Goal: Information Seeking & Learning: Understand process/instructions

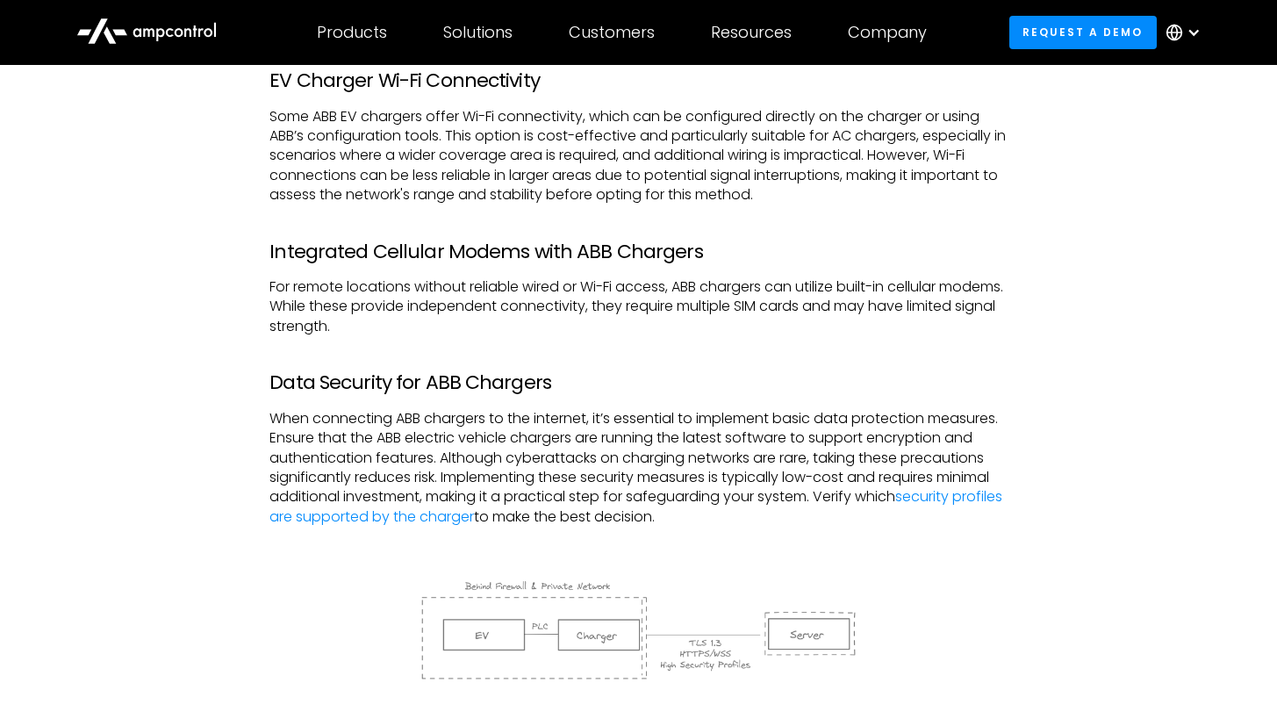
scroll to position [2228, 0]
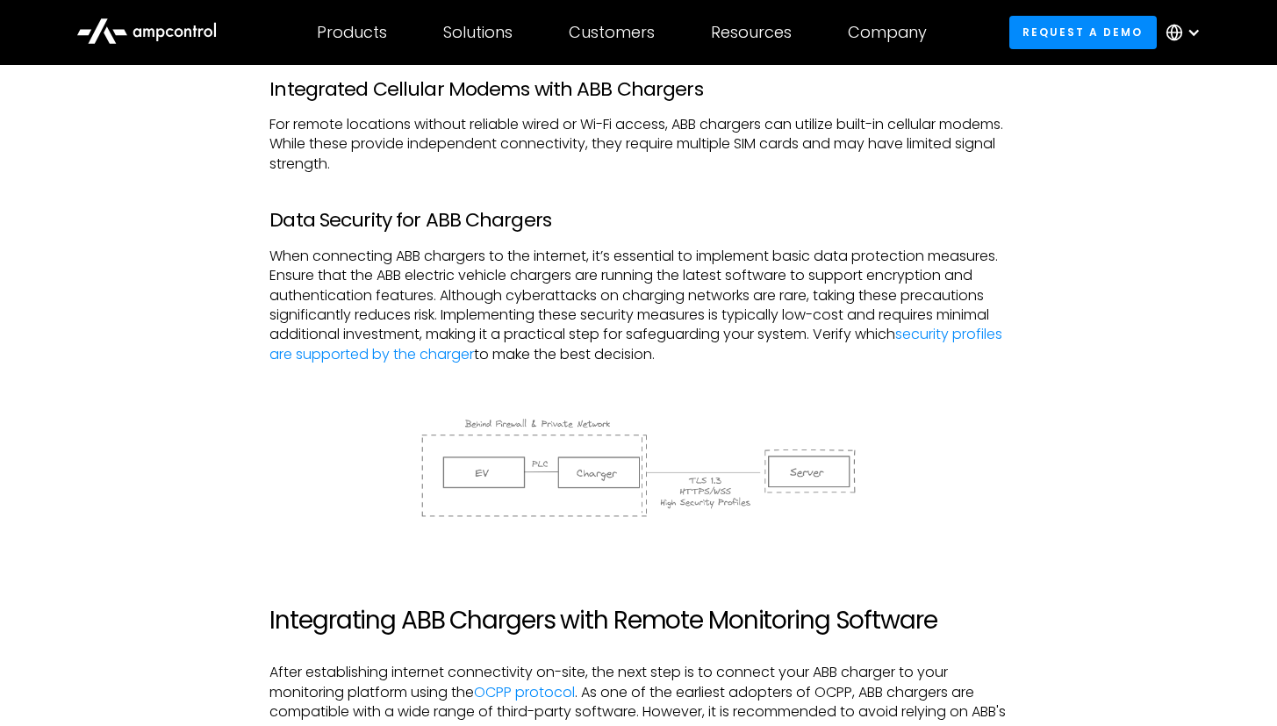
click at [1045, 342] on div "Monitoring ABB chargers efficiently is critical for ensuring their reliability,…" at bounding box center [638, 582] width 1159 height 3723
click at [276, 417] on div "Monitoring ABB chargers efficiently is critical for ensuring their reliability,…" at bounding box center [638, 564] width 737 height 3687
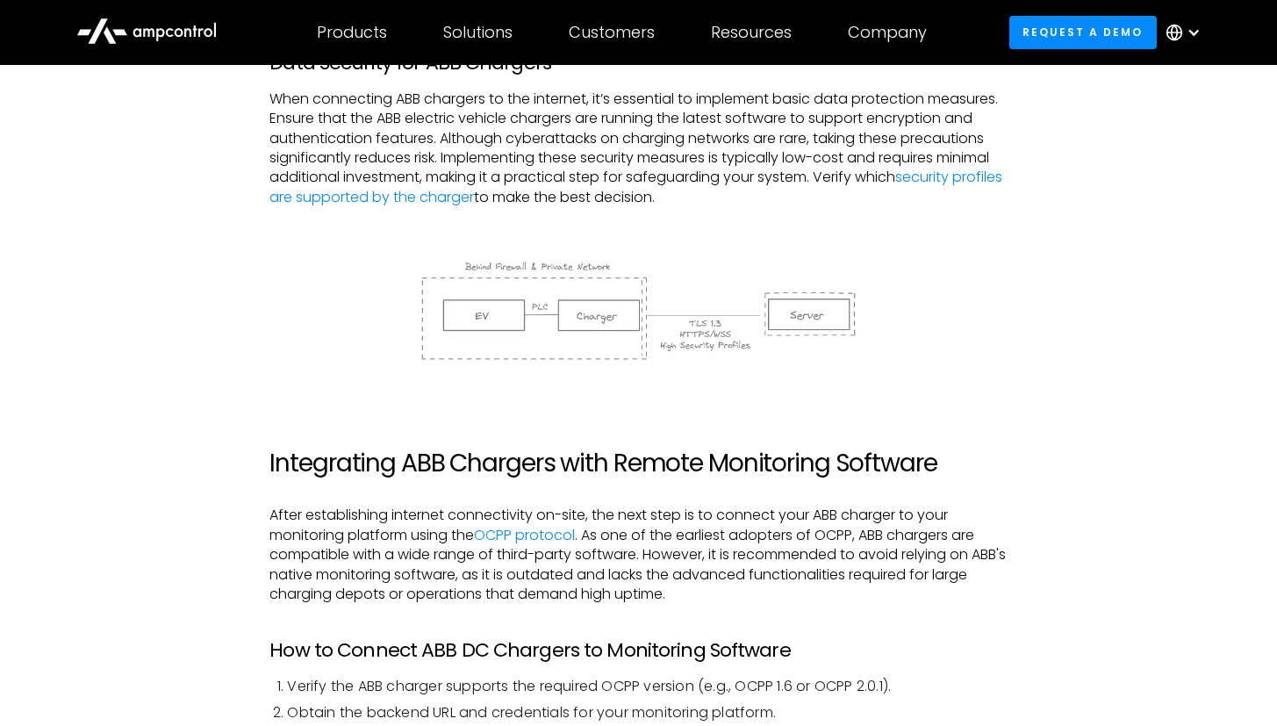
scroll to position [2716, 0]
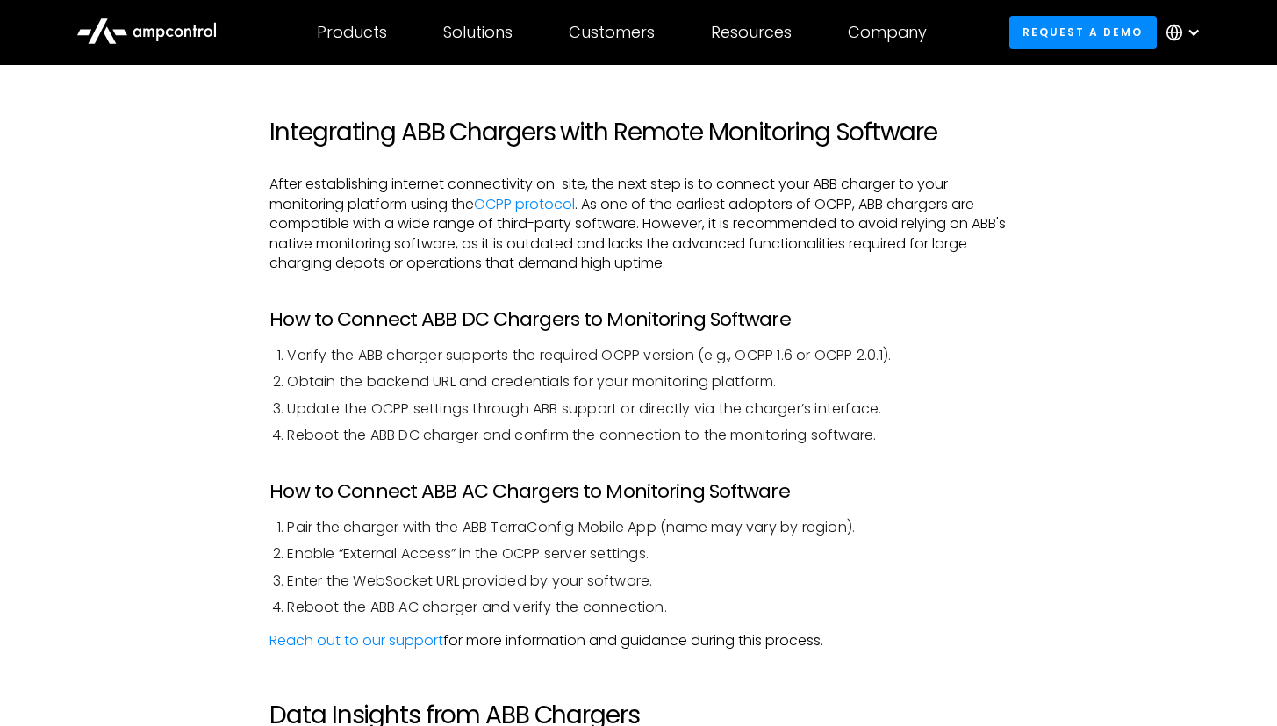
click at [200, 349] on div "Monitoring ABB chargers efficiently is critical for ensuring their reliability,…" at bounding box center [638, 94] width 1159 height 3723
click at [1048, 495] on div "Monitoring ABB chargers efficiently is critical for ensuring their reliability,…" at bounding box center [638, 94] width 1159 height 3723
click at [762, 426] on li "Reboot the ABB DC charger and confirm the connection to the monitoring software." at bounding box center [647, 435] width 720 height 19
click at [786, 400] on ol "Verify the ABB charger supports the required OCPP version (e.g., OCPP 1.6 or OC…" at bounding box center [638, 396] width 737 height 100
drag, startPoint x: 400, startPoint y: 504, endPoint x: 878, endPoint y: 508, distance: 477.6
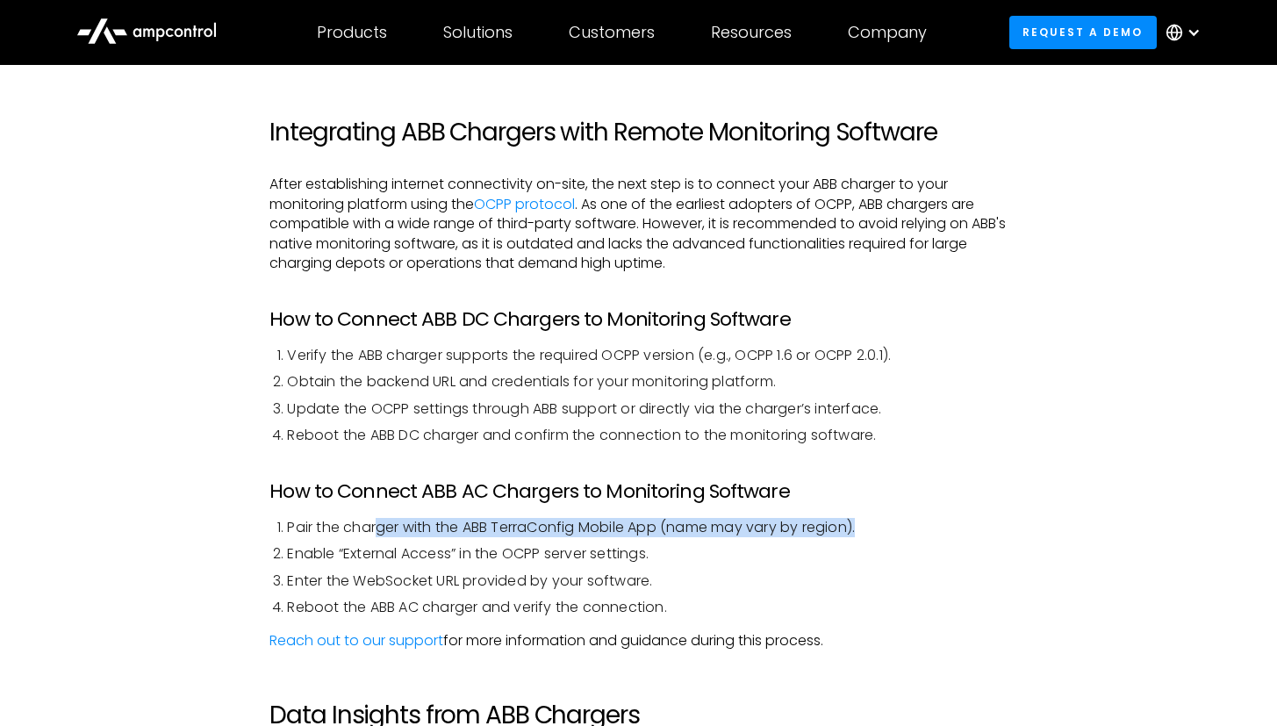
click at [878, 518] on li "Pair the charger with the ABB TerraConfig Mobile App (name may vary by region)." at bounding box center [647, 527] width 720 height 19
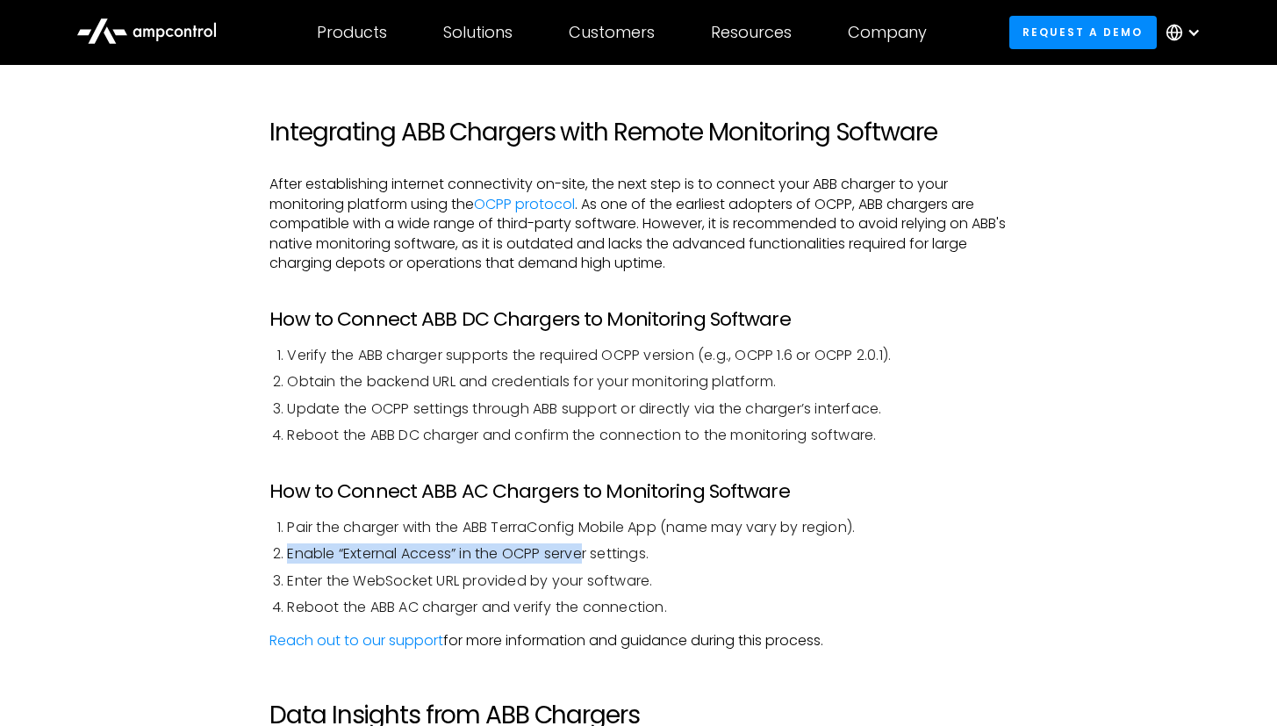
drag, startPoint x: 249, startPoint y: 536, endPoint x: 674, endPoint y: 532, distance: 424.9
click at [605, 535] on div "Monitoring ABB chargers efficiently is critical for ensuring their reliability,…" at bounding box center [638, 94] width 1159 height 3723
click at [696, 544] on li "Enable “External Access” in the OCPP server settings." at bounding box center [647, 553] width 720 height 19
drag, startPoint x: 679, startPoint y: 533, endPoint x: 260, endPoint y: 536, distance: 418.8
click at [260, 536] on div "Monitoring ABB chargers efficiently is critical for ensuring their reliability,…" at bounding box center [638, 76] width 773 height 3687
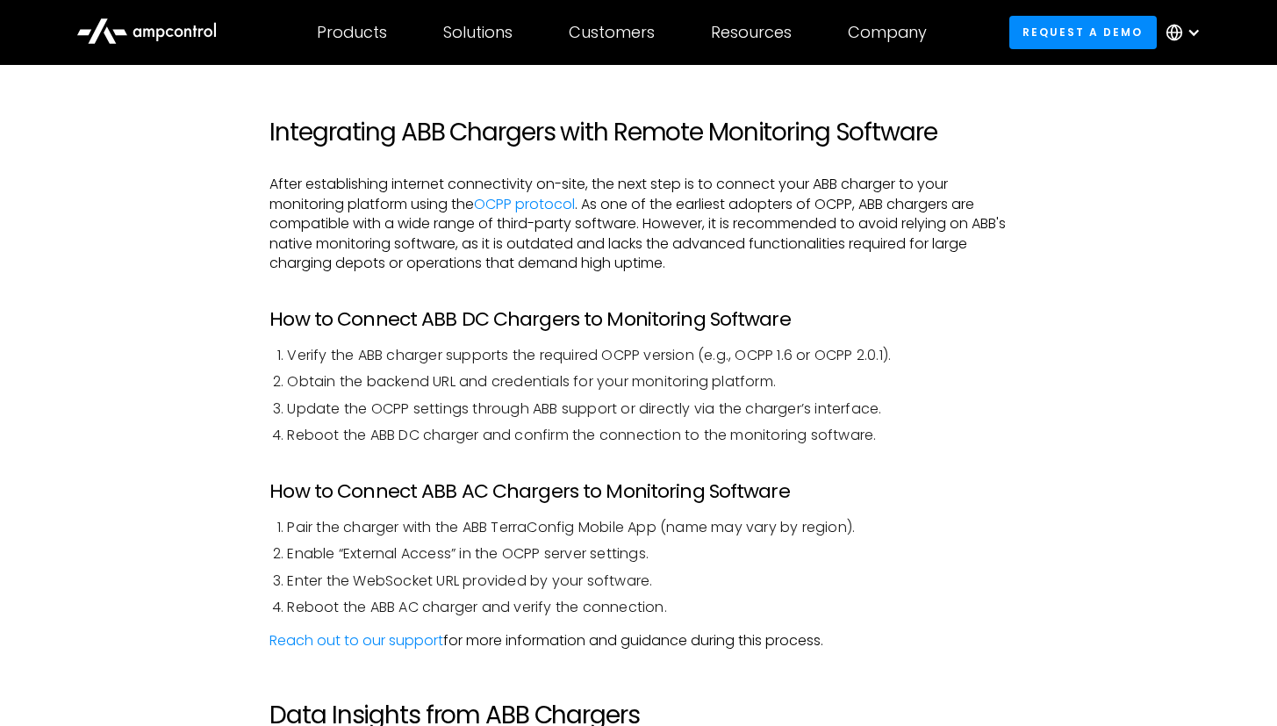
click at [680, 572] on li "Enter the WebSocket URL provided by your software." at bounding box center [647, 581] width 720 height 19
drag, startPoint x: 681, startPoint y: 559, endPoint x: 255, endPoint y: 563, distance: 425.8
click at [255, 563] on div "Monitoring ABB chargers efficiently is critical for ensuring their reliability,…" at bounding box center [638, 76] width 773 height 3687
click at [614, 598] on li "Reboot the ABB AC charger and verify the connection." at bounding box center [647, 607] width 720 height 19
drag, startPoint x: 627, startPoint y: 581, endPoint x: 363, endPoint y: 545, distance: 265.8
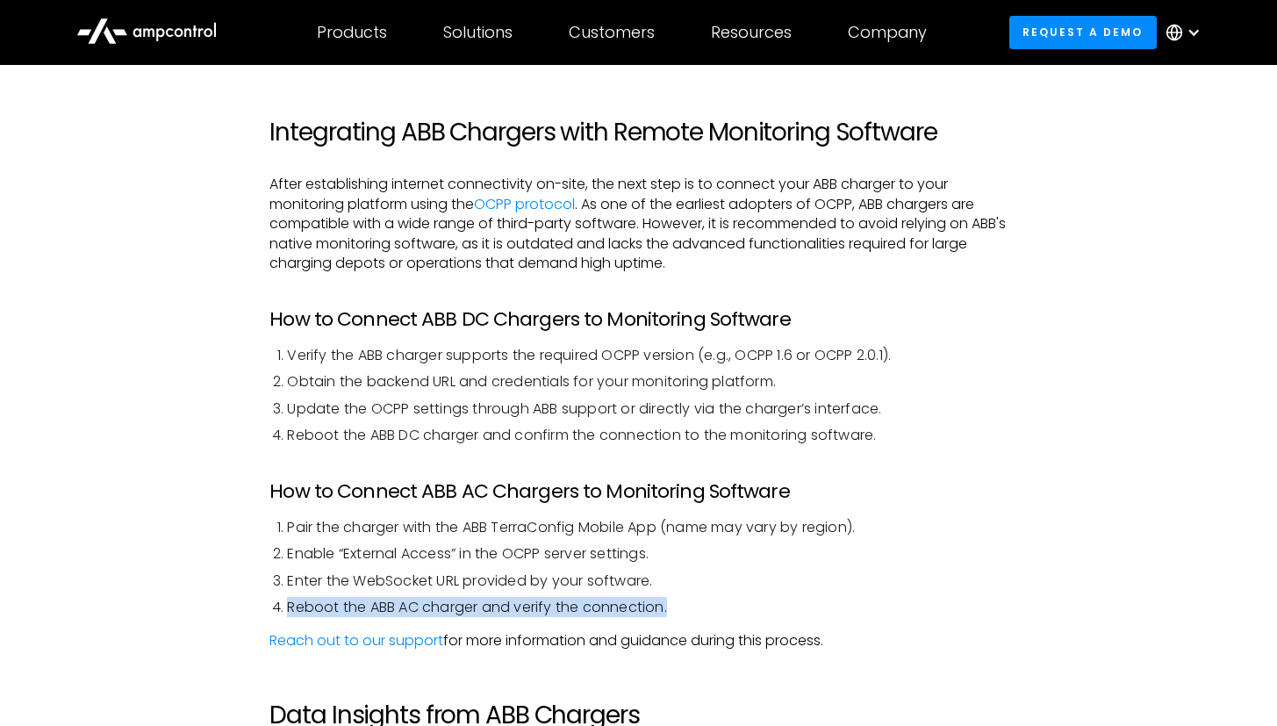
click at [263, 583] on div "Monitoring ABB chargers efficiently is critical for ensuring their reliability,…" at bounding box center [638, 76] width 773 height 3687
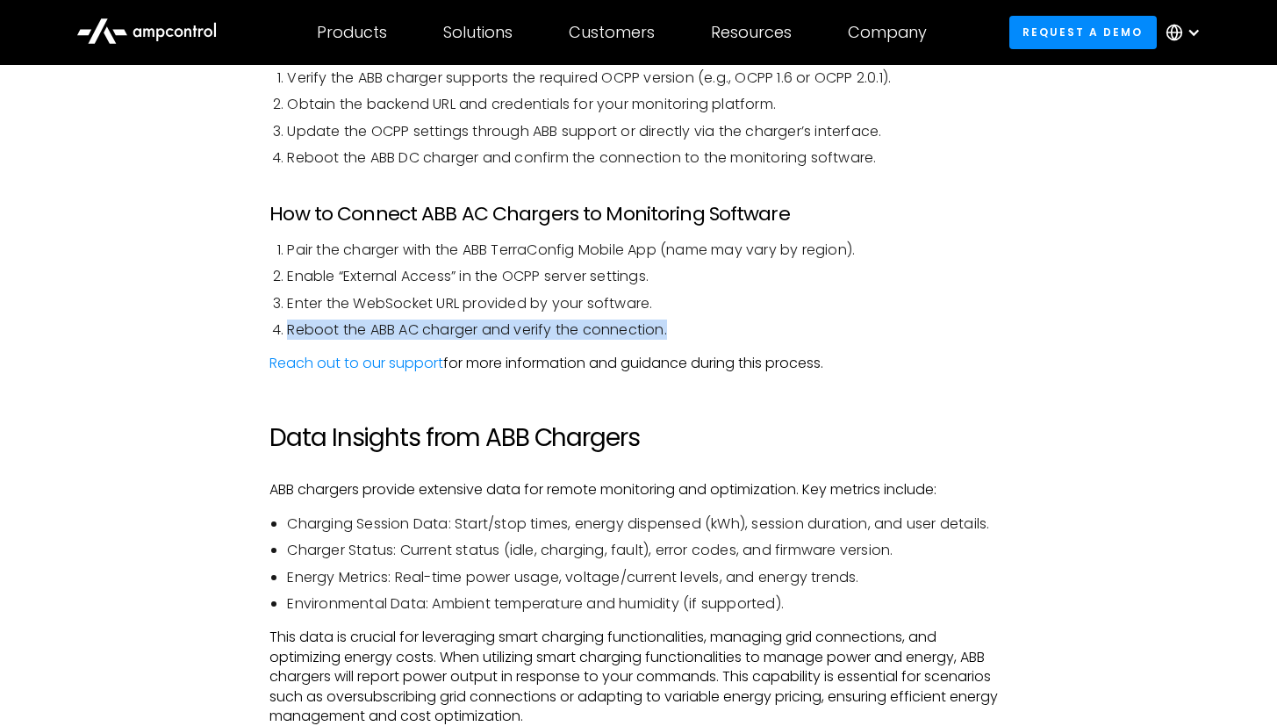
scroll to position [3090, 0]
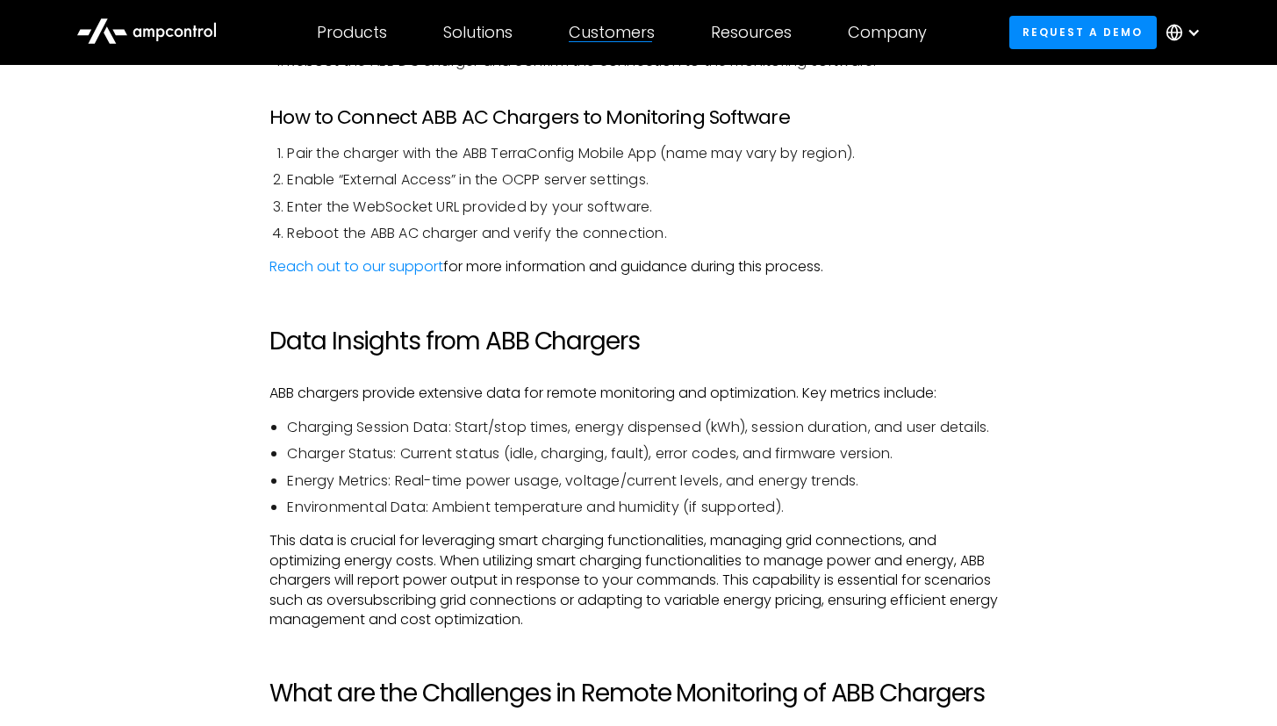
click at [593, 568] on p "This data is crucial for leveraging smart charging functionalities, managing gr…" at bounding box center [638, 580] width 737 height 98
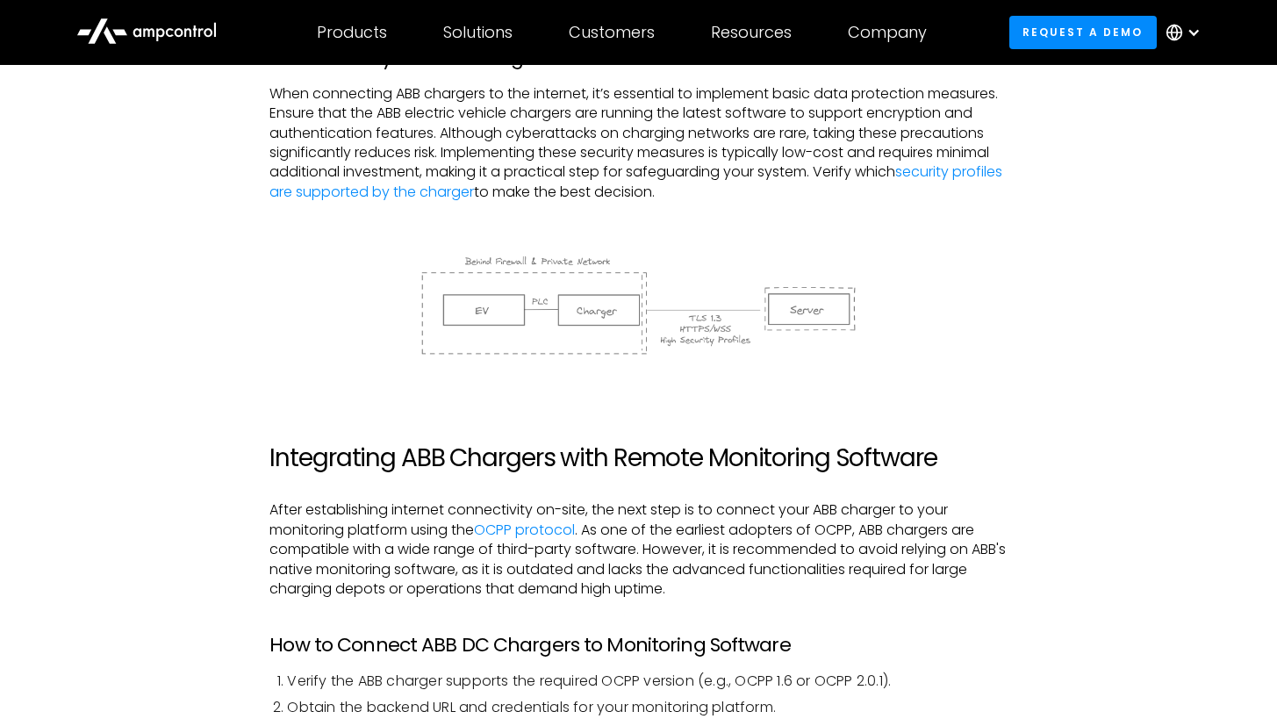
scroll to position [2352, 0]
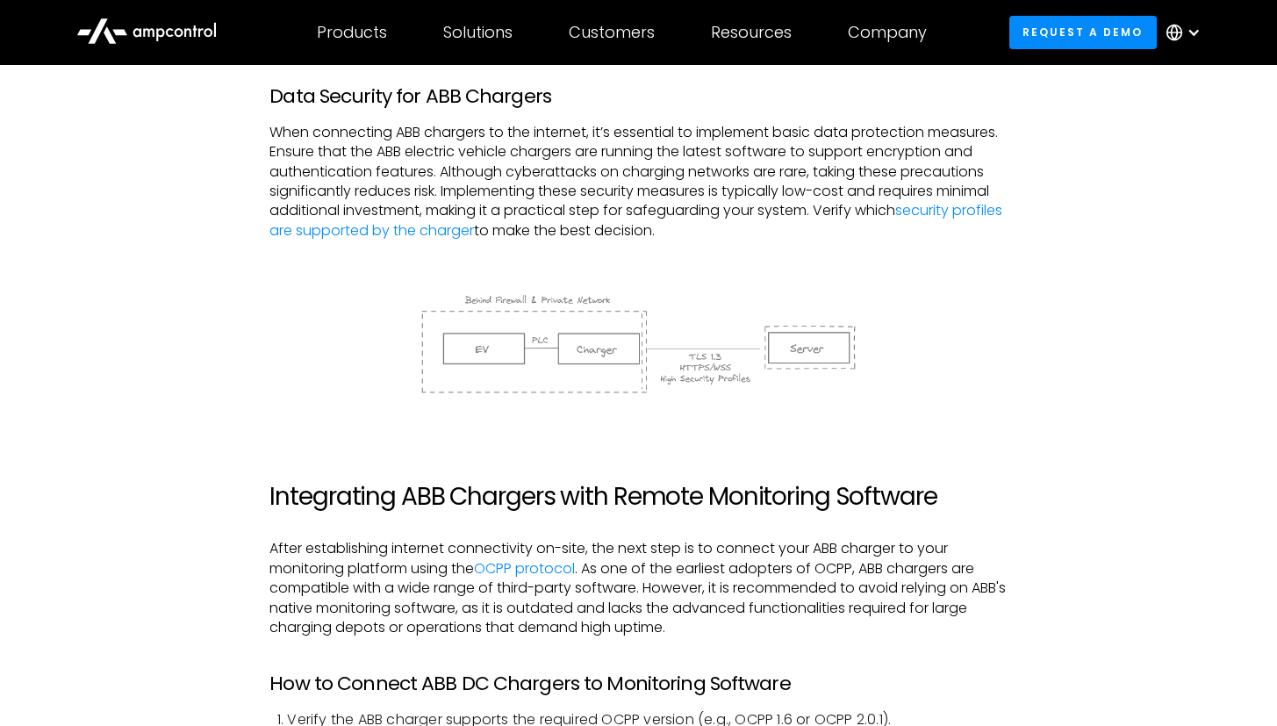
drag, startPoint x: 1008, startPoint y: 567, endPoint x: 626, endPoint y: 553, distance: 382.2
click at [1007, 567] on div "Monitoring ABB chargers efficiently is critical for ensuring their reliability,…" at bounding box center [638, 440] width 773 height 3687
click at [926, 539] on p "After establishing internet connectivity on-site, the next step is to connect y…" at bounding box center [638, 588] width 737 height 98
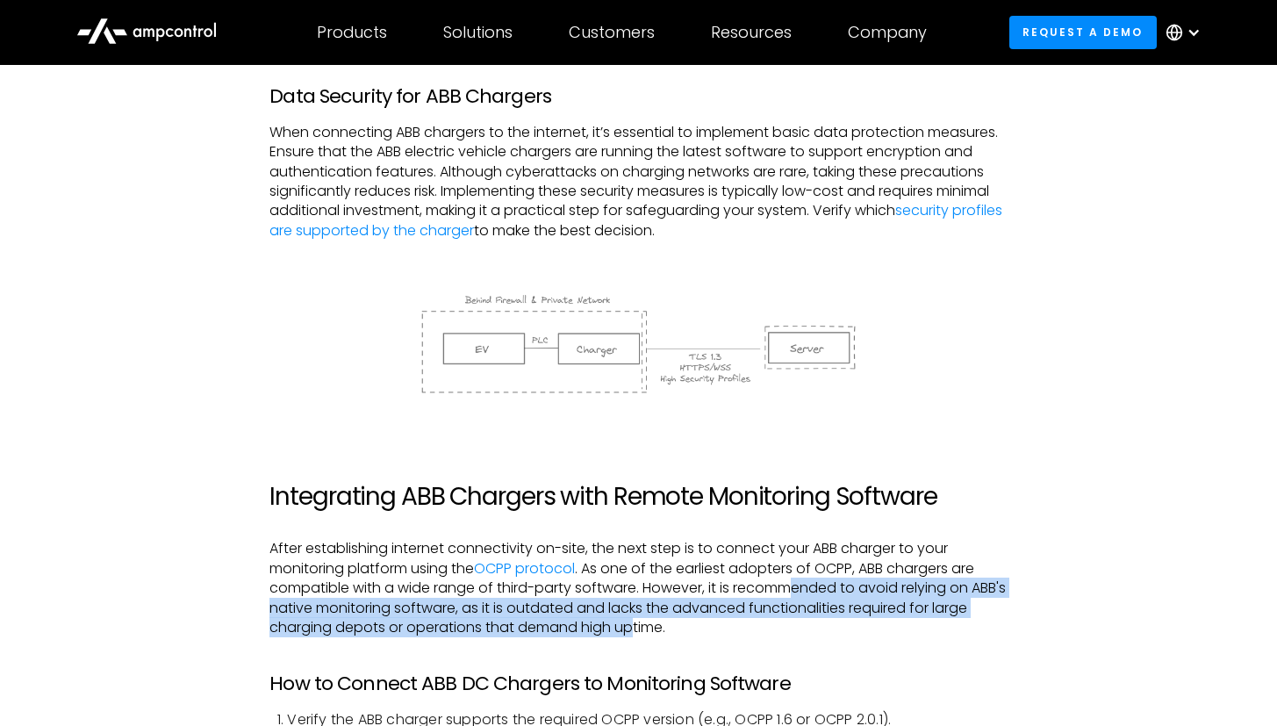
drag, startPoint x: 792, startPoint y: 579, endPoint x: 675, endPoint y: 601, distance: 119.0
click at [675, 601] on p "After establishing internet connectivity on-site, the next step is to connect y…" at bounding box center [638, 588] width 737 height 98
click at [892, 565] on p "After establishing internet connectivity on-site, the next step is to connect y…" at bounding box center [638, 588] width 737 height 98
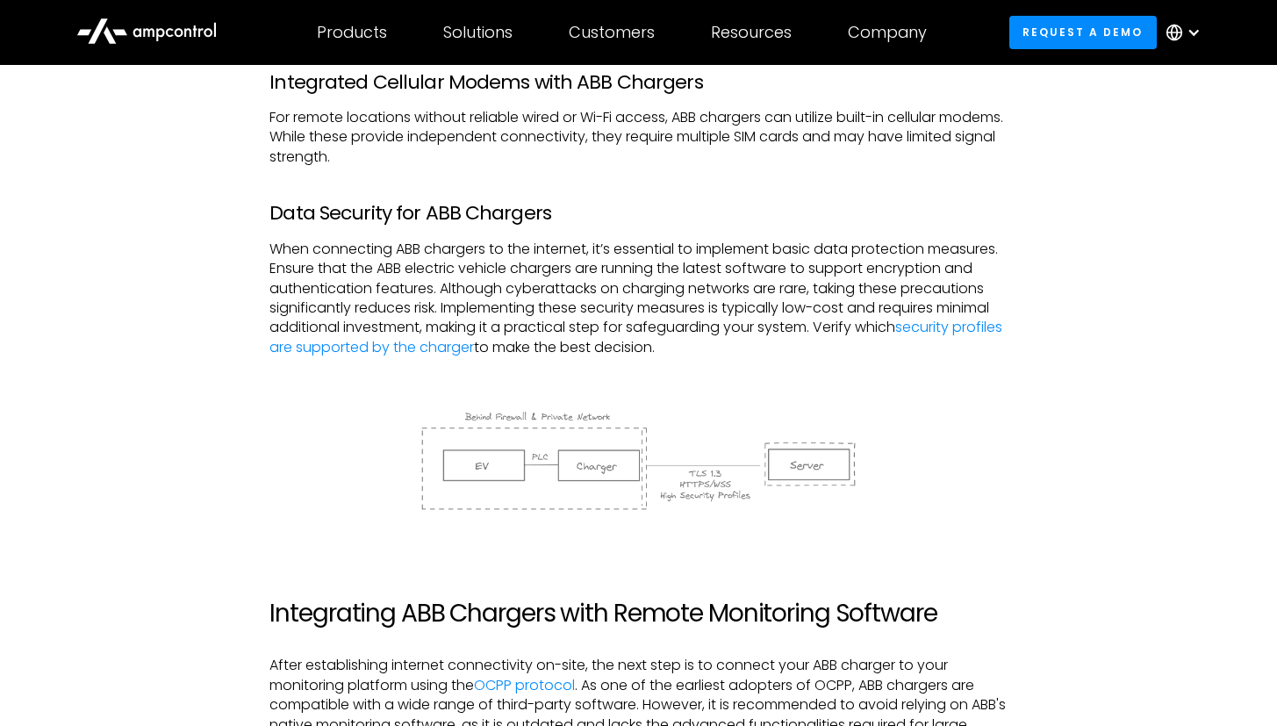
scroll to position [2234, 0]
click at [645, 277] on p "When connecting ABB chargers to the internet, it’s essential to implement basic…" at bounding box center [638, 300] width 737 height 118
click at [593, 325] on link "security profiles are supported by the charger" at bounding box center [636, 338] width 733 height 40
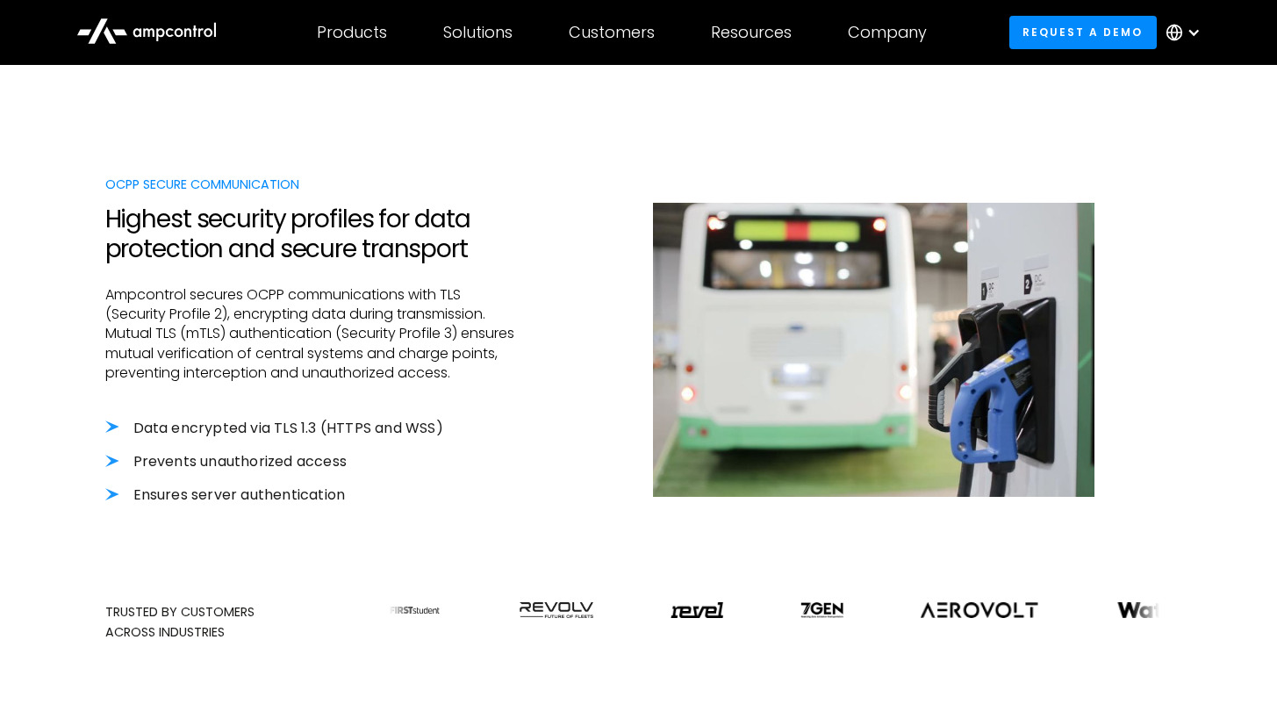
scroll to position [406, 0]
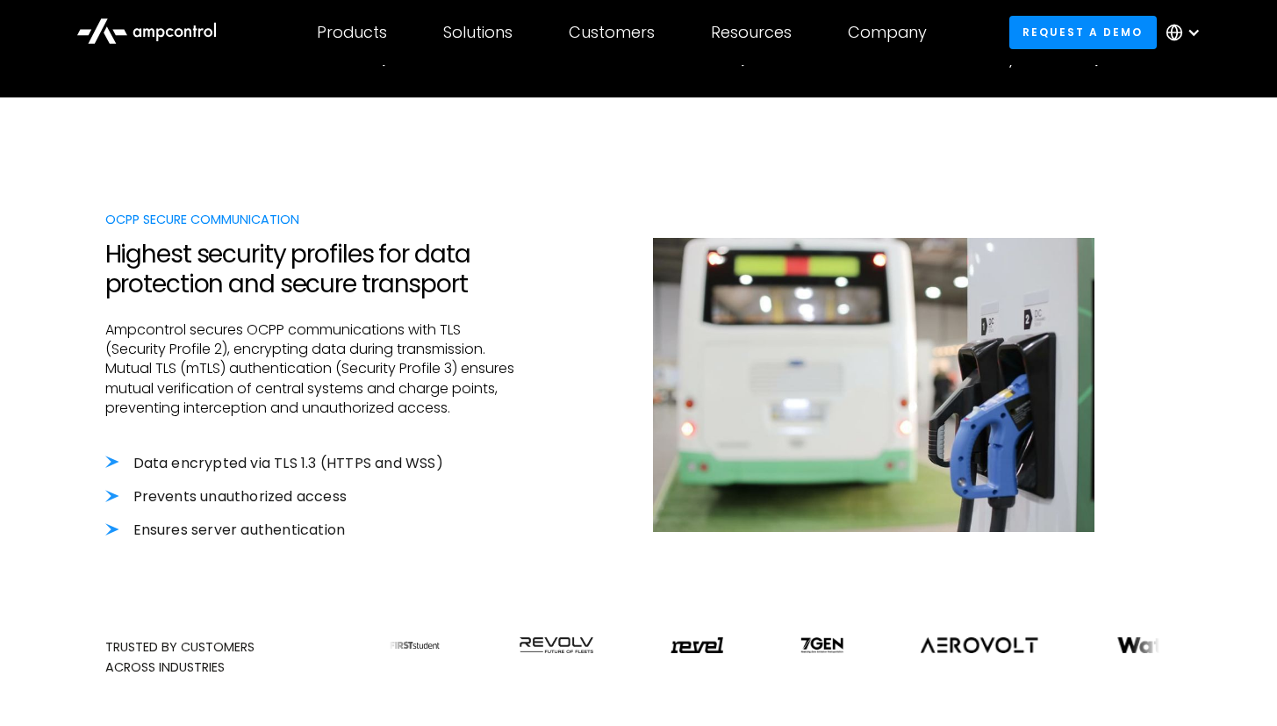
click at [520, 377] on p "Ampcontrol secures OCPP communications with TLS (Security Profile 2), encryptin…" at bounding box center [313, 369] width 416 height 98
click at [220, 341] on p "Ampcontrol secures OCPP communications with TLS (Security Profile 2), encryptin…" at bounding box center [313, 369] width 416 height 98
click at [205, 371] on p "Ampcontrol secures OCPP communications with TLS (Security Profile 2), encryptin…" at bounding box center [313, 369] width 416 height 98
